Goal: Find specific page/section: Find specific page/section

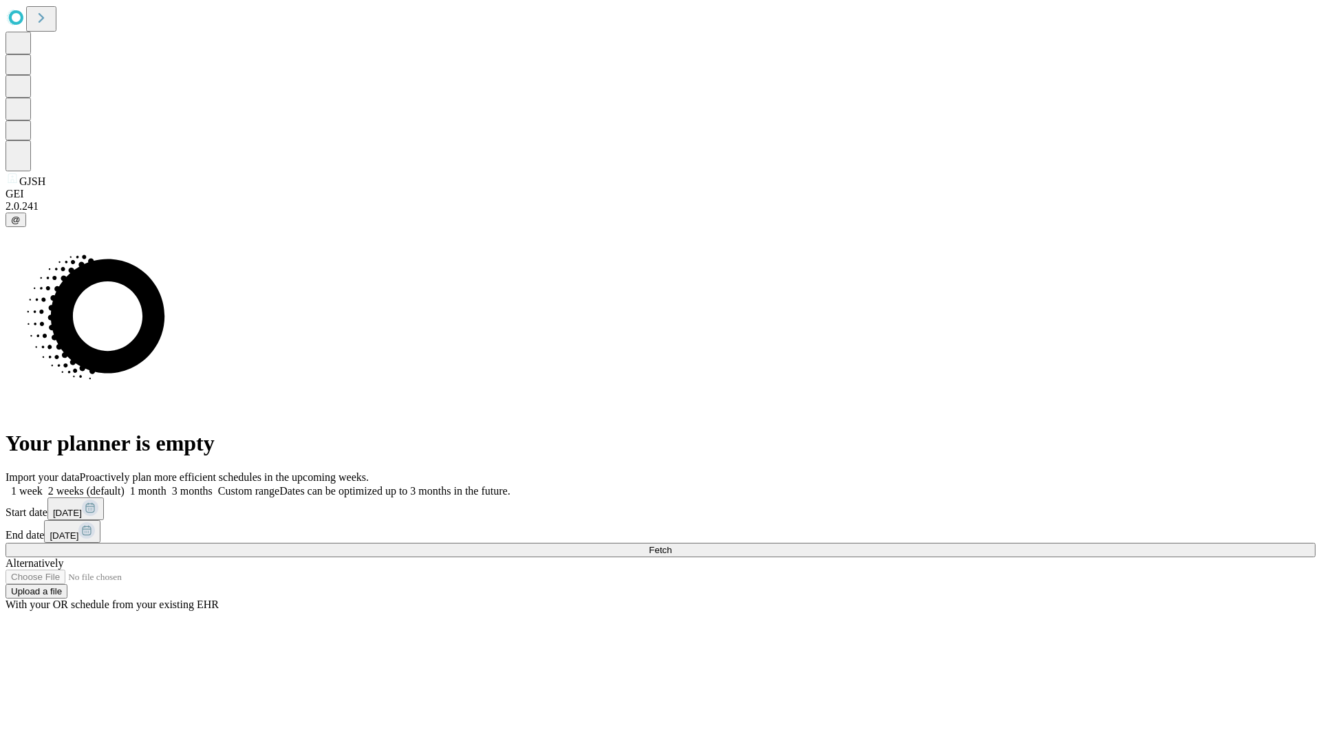
click at [671, 545] on span "Fetch" at bounding box center [660, 550] width 23 height 10
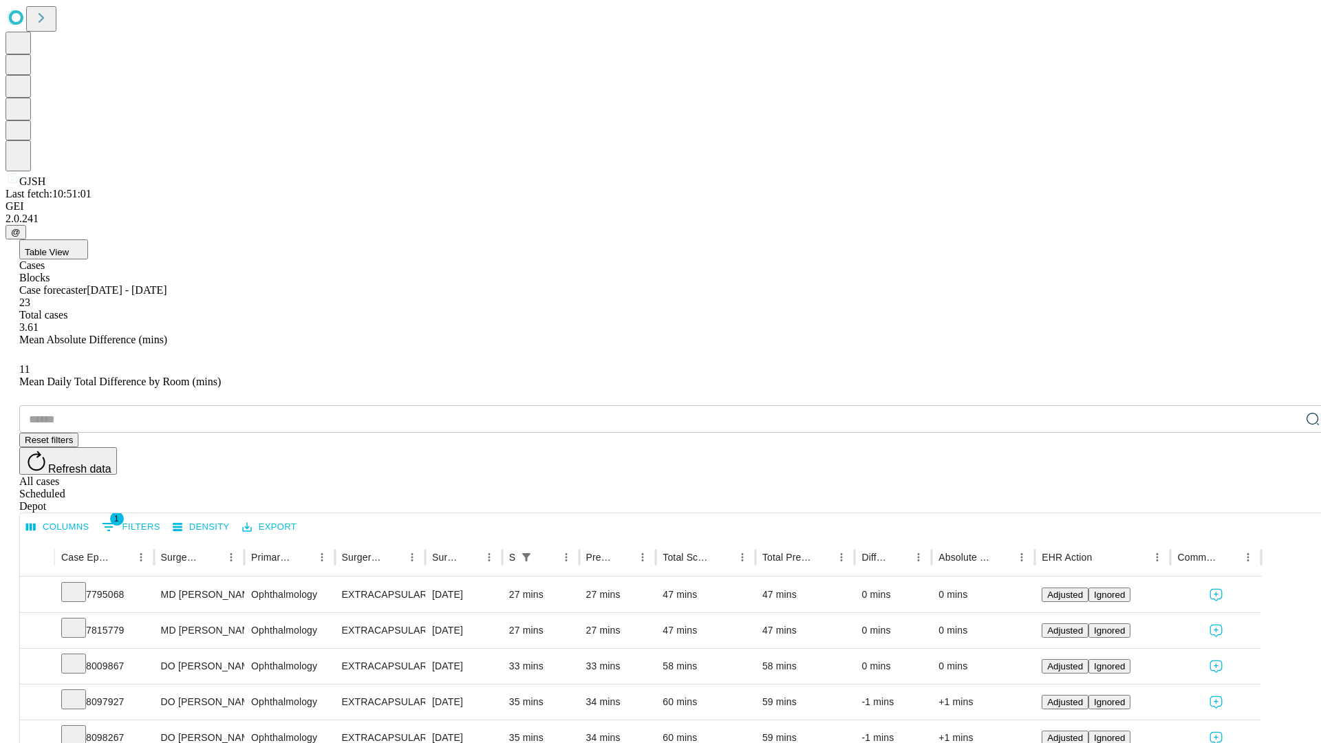
click at [1285, 500] on div "Depot" at bounding box center [674, 506] width 1310 height 12
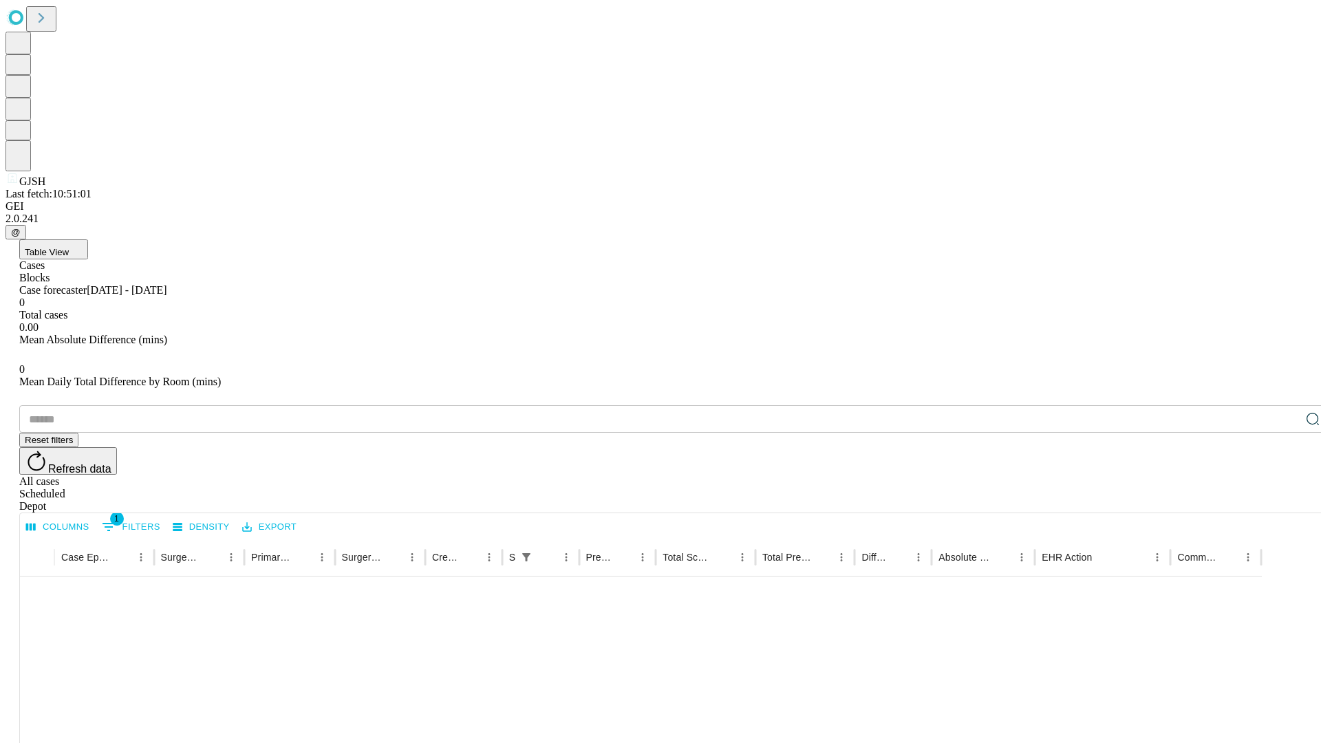
click at [1173, 475] on div "All cases" at bounding box center [674, 481] width 1310 height 12
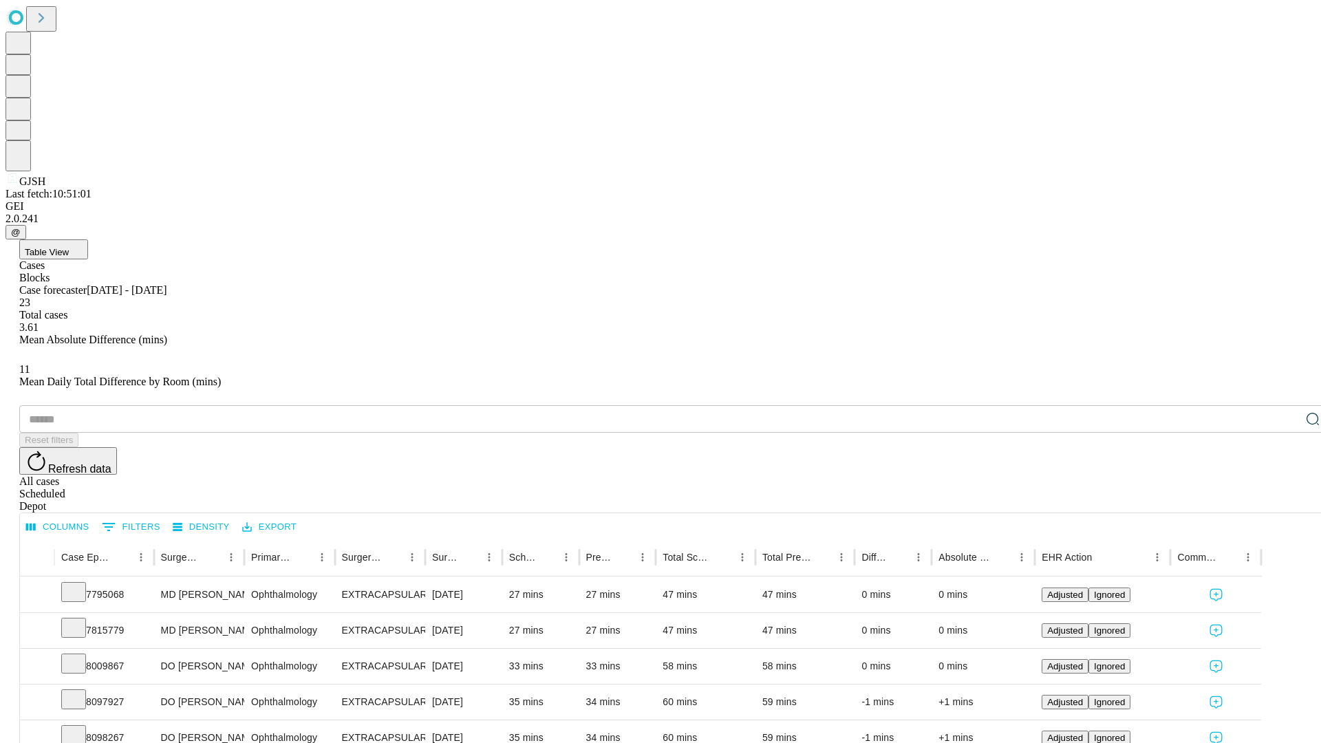
type input "*******"
